Goal: Transaction & Acquisition: Book appointment/travel/reservation

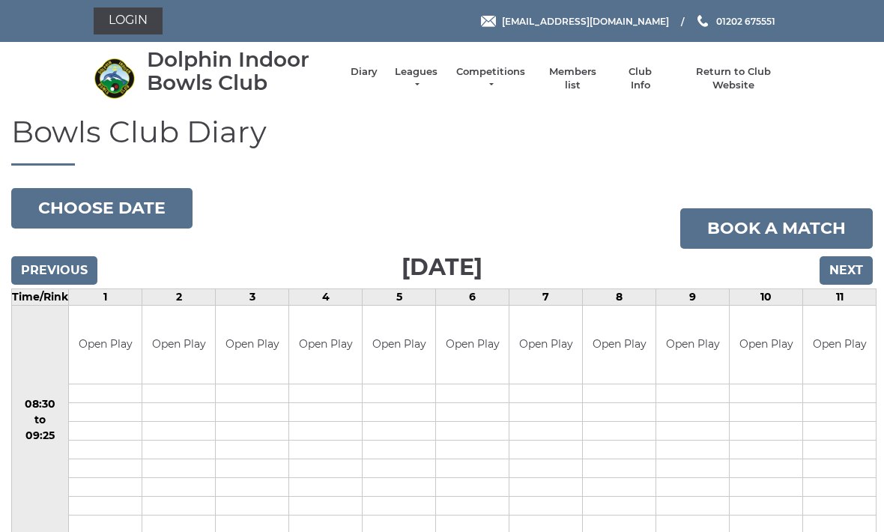
click at [854, 261] on input "Next" at bounding box center [846, 270] width 53 height 28
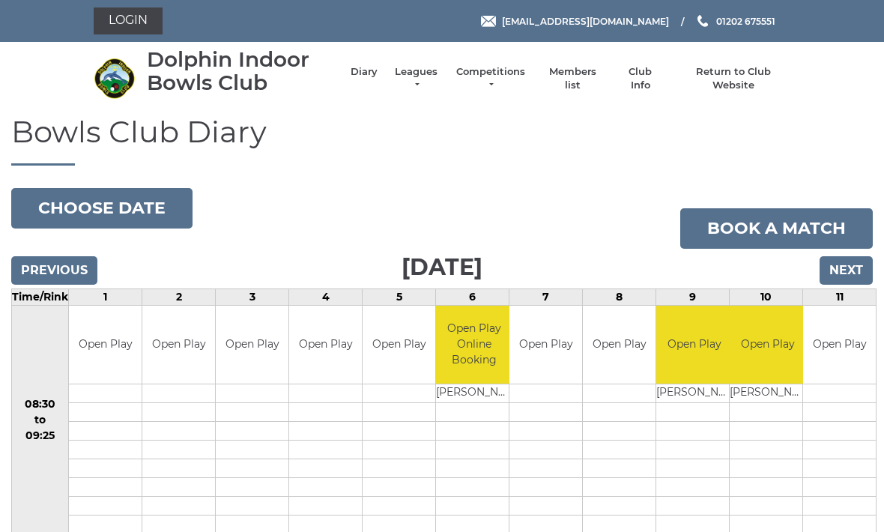
click at [797, 225] on link "Book a match" at bounding box center [777, 228] width 193 height 40
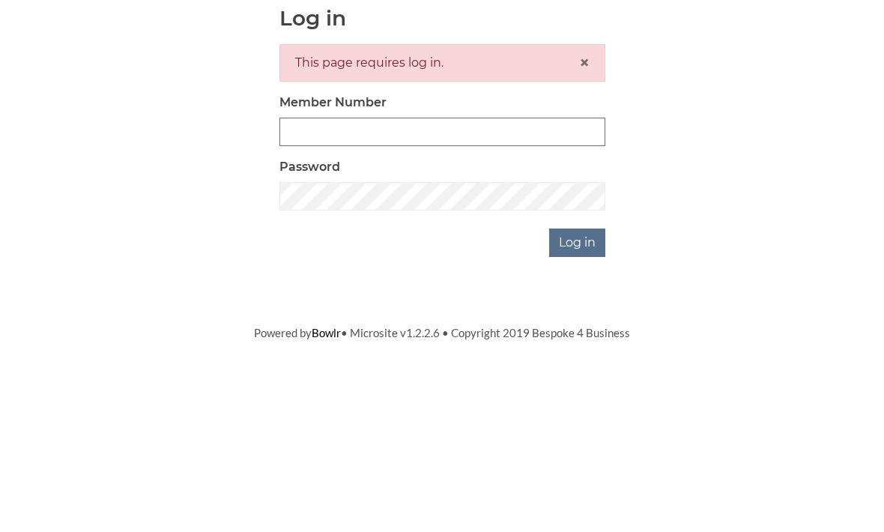
scroll to position [176, 0]
type input "3354"
click at [579, 405] on input "Log in" at bounding box center [577, 419] width 56 height 28
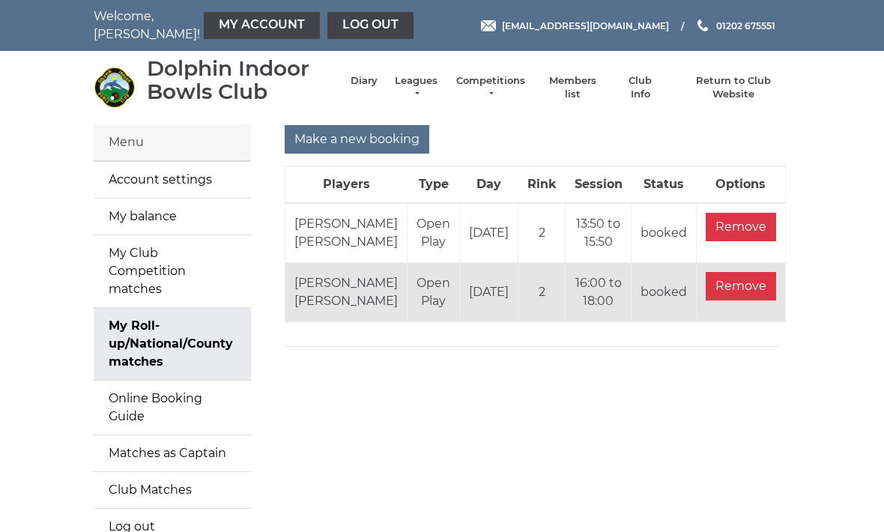
click at [379, 135] on input "Make a new booking" at bounding box center [357, 139] width 145 height 28
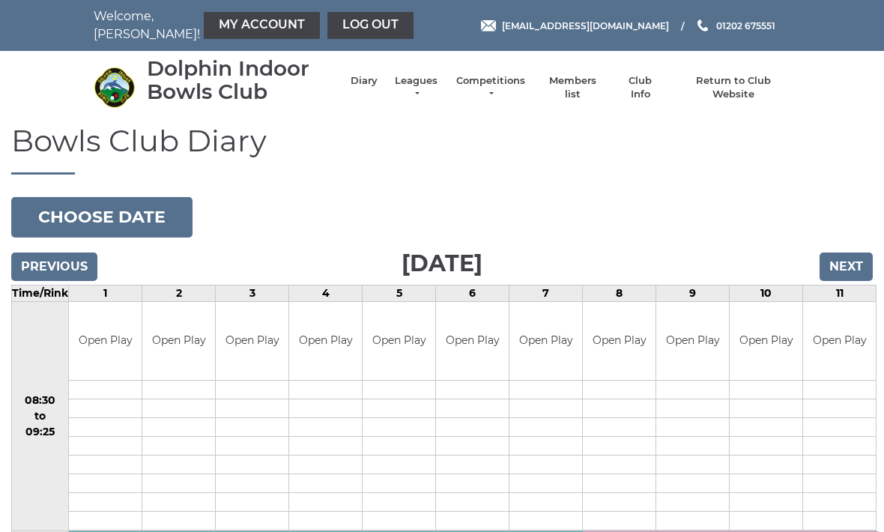
click at [860, 268] on input "Next" at bounding box center [846, 267] width 53 height 28
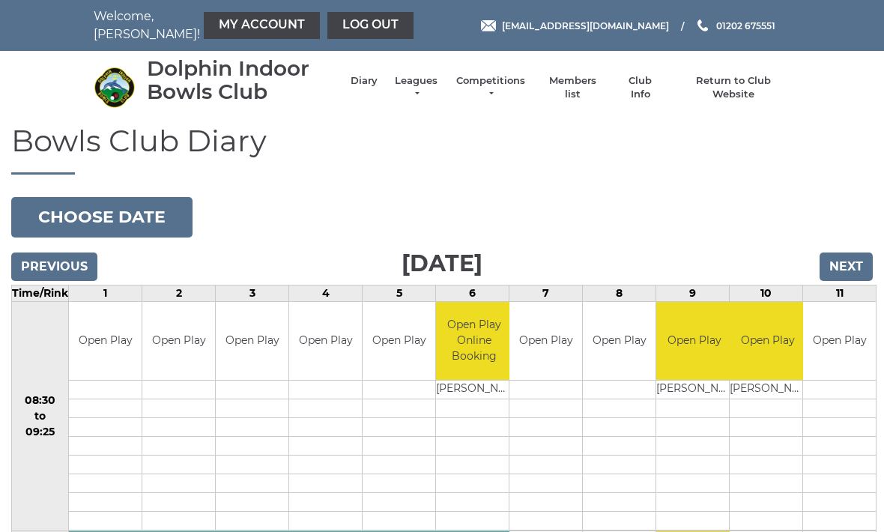
click at [0, 0] on link "Book slot" at bounding box center [0, 0] width 0 height 0
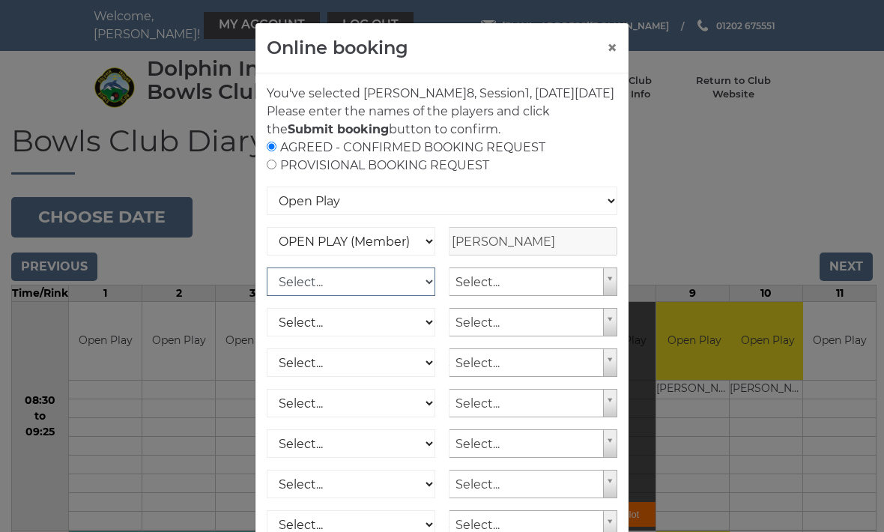
click at [419, 296] on select "Select... OPEN PLAY (Member) OPEN PLAY (Visitor) SPOONS (Member) SPOONS (Visito…" at bounding box center [351, 282] width 169 height 28
select select "1_12"
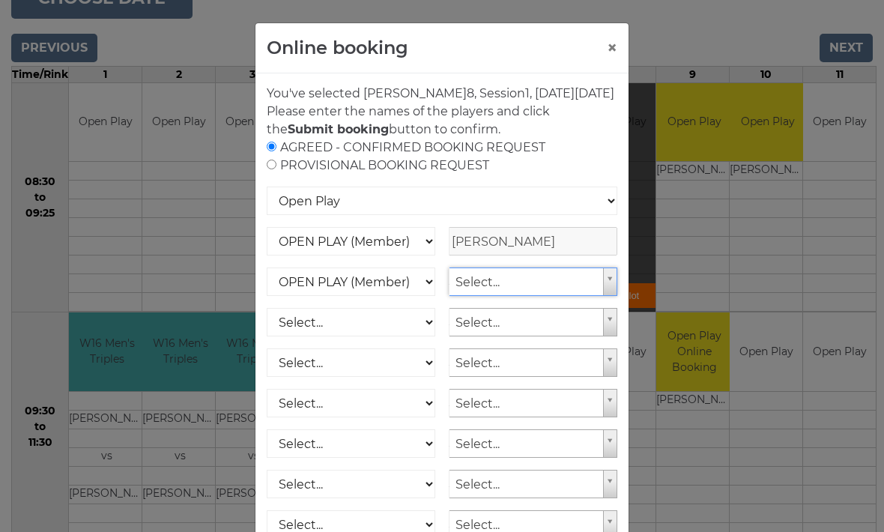
scroll to position [218, 0]
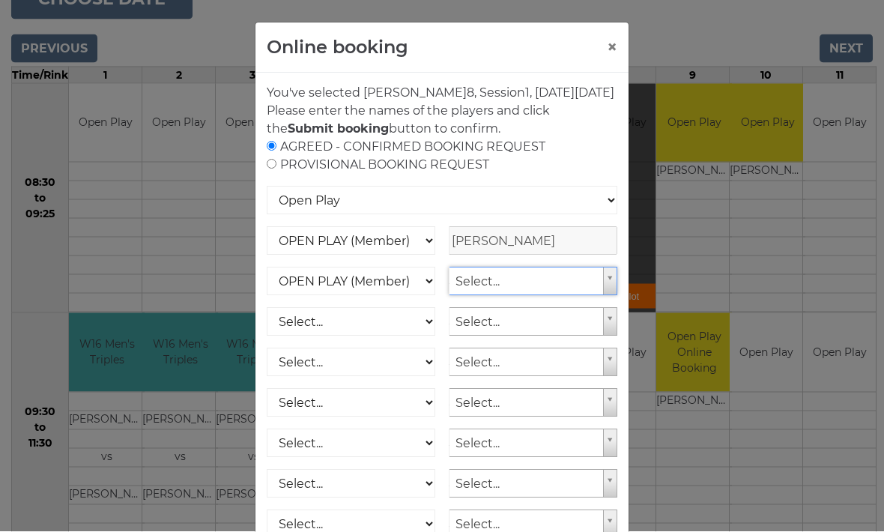
click at [607, 45] on button "×" at bounding box center [612, 48] width 10 height 18
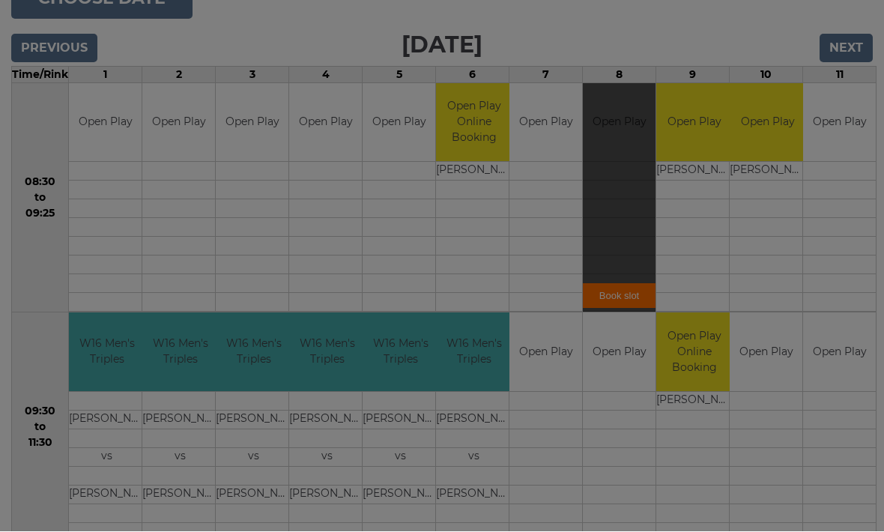
scroll to position [219, 0]
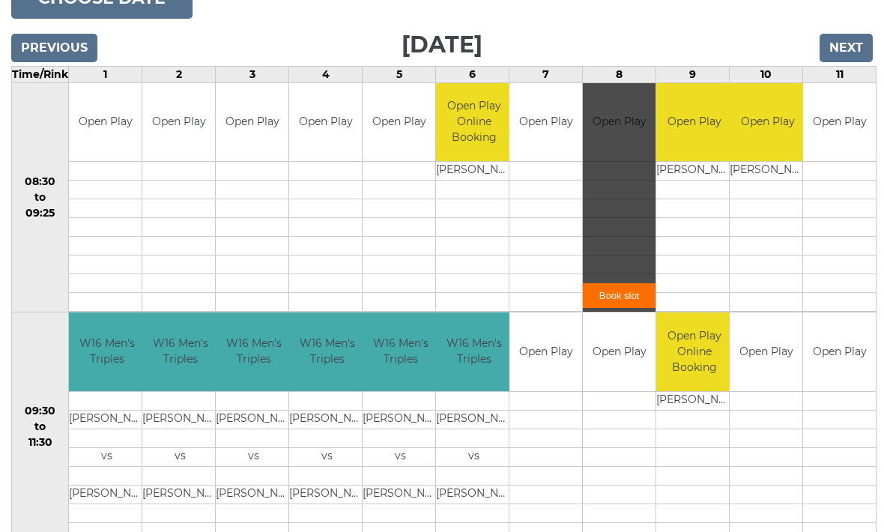
click at [687, 30] on div "Previous Next" at bounding box center [442, 37] width 862 height 22
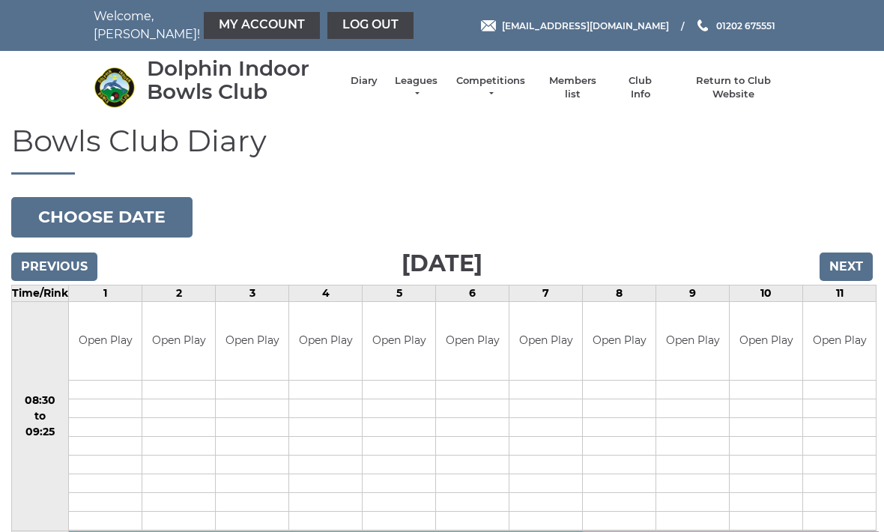
click at [854, 262] on input "Next" at bounding box center [846, 267] width 53 height 28
